Goal: Task Accomplishment & Management: Use online tool/utility

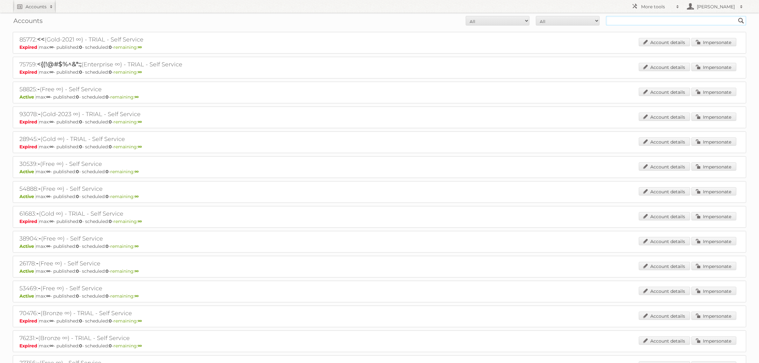
click at [685, 21] on input "text" at bounding box center [676, 21] width 140 height 10
type input "kwantum"
click at [736, 16] on input "Search" at bounding box center [741, 21] width 10 height 10
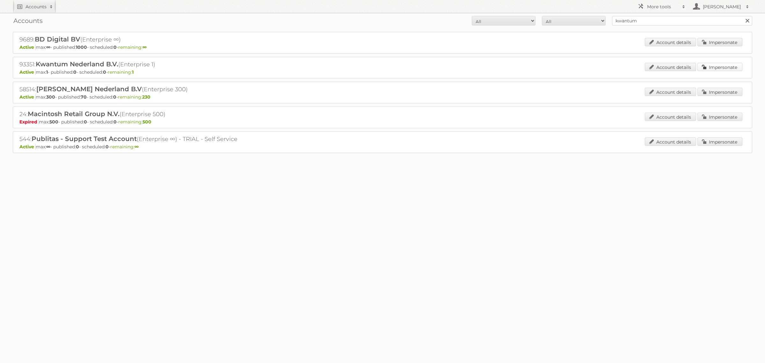
click at [725, 66] on link "Impersonate" at bounding box center [720, 67] width 45 height 8
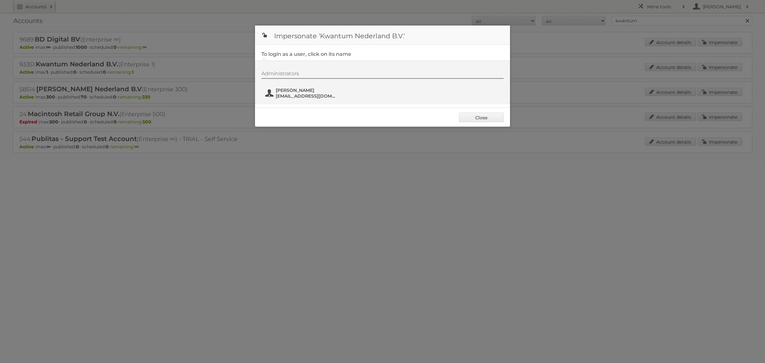
click at [298, 92] on span "[PERSON_NAME]" at bounding box center [307, 90] width 62 height 6
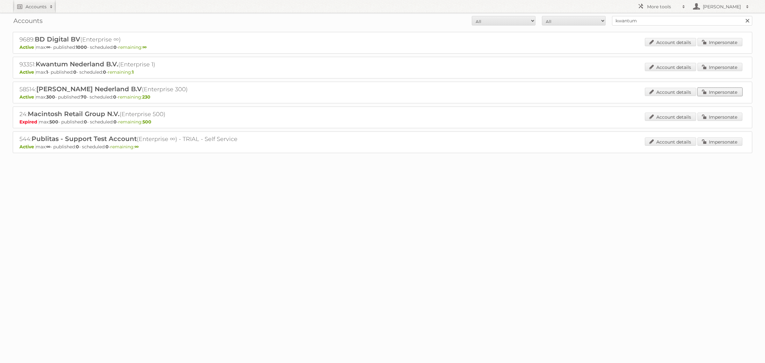
click at [733, 92] on link "Impersonate" at bounding box center [720, 92] width 45 height 8
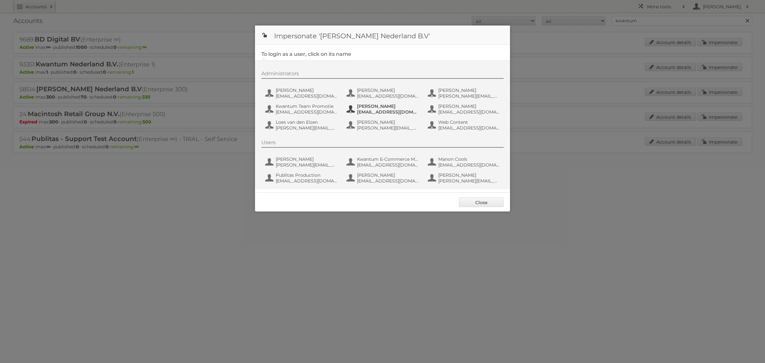
click at [385, 107] on span "[PERSON_NAME]" at bounding box center [388, 106] width 62 height 6
